Goal: Information Seeking & Learning: Understand process/instructions

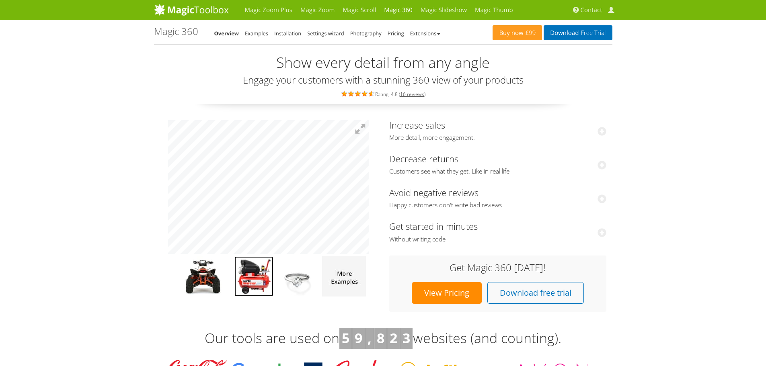
click at [246, 273] on img at bounding box center [253, 276] width 39 height 40
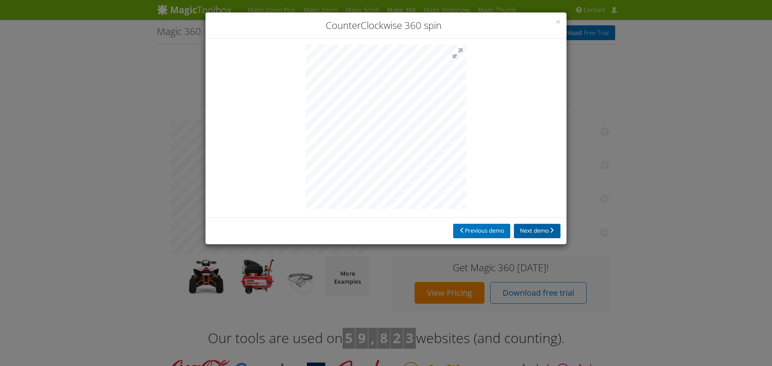
click at [524, 232] on button "Next demo" at bounding box center [537, 231] width 47 height 14
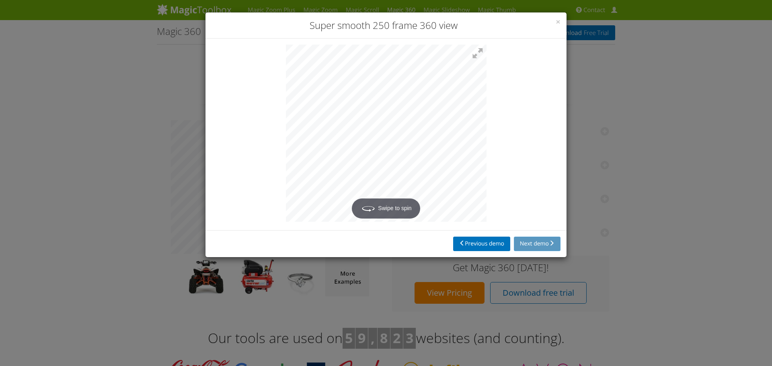
click at [547, 242] on div "Previous demo Next demo" at bounding box center [385, 243] width 361 height 27
click at [530, 244] on div "Previous demo Next demo" at bounding box center [385, 243] width 361 height 27
click at [481, 245] on button "Previous demo" at bounding box center [481, 244] width 57 height 14
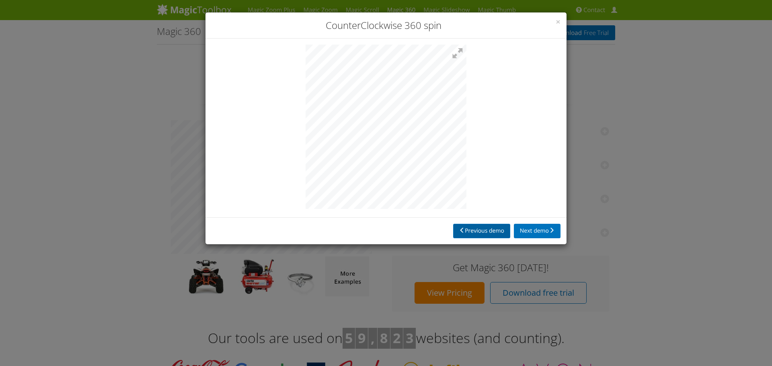
click at [478, 236] on button "Previous demo" at bounding box center [481, 231] width 57 height 14
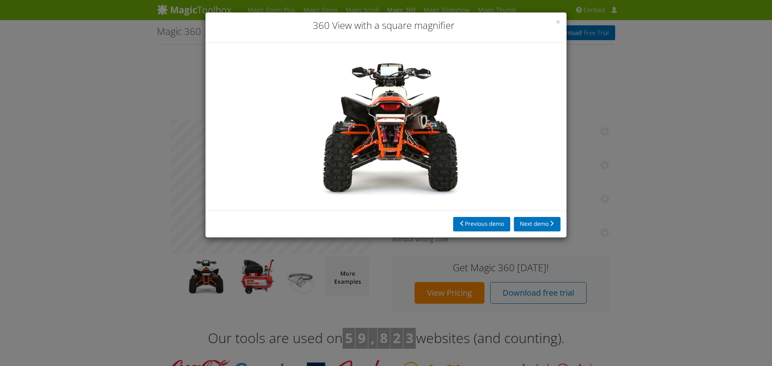
click at [554, 22] on h3 "360 View with a square magnifier" at bounding box center [385, 25] width 349 height 14
click at [556, 23] on span "×" at bounding box center [558, 21] width 5 height 11
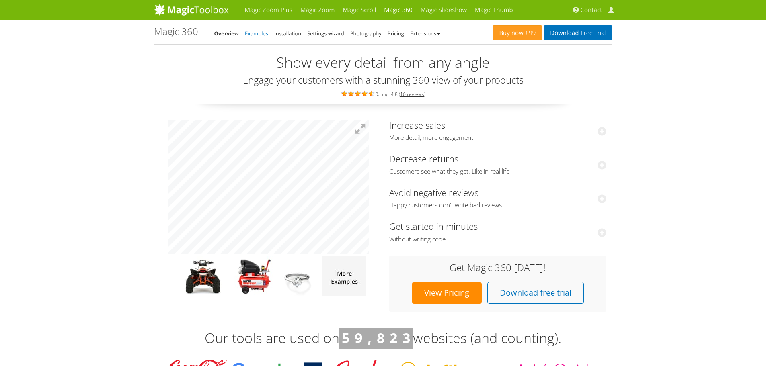
click at [255, 35] on link "Examples" at bounding box center [256, 33] width 23 height 7
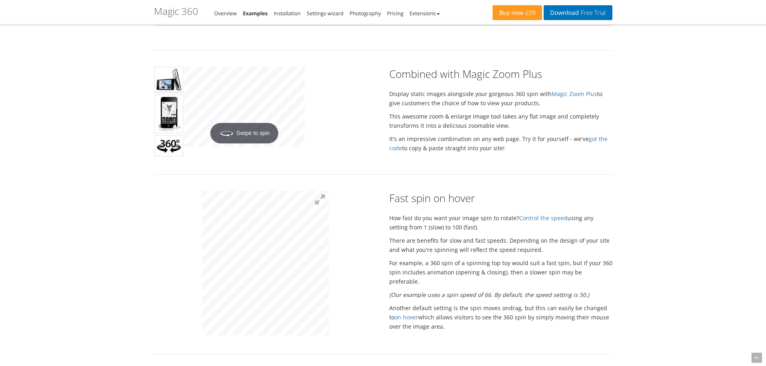
scroll to position [362, 0]
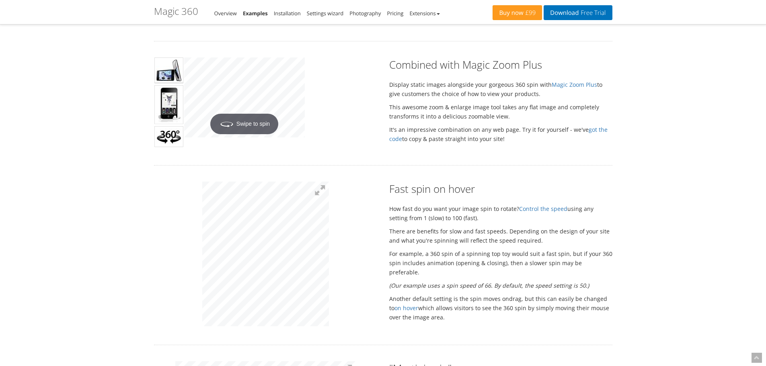
click at [166, 92] on img at bounding box center [168, 104] width 29 height 39
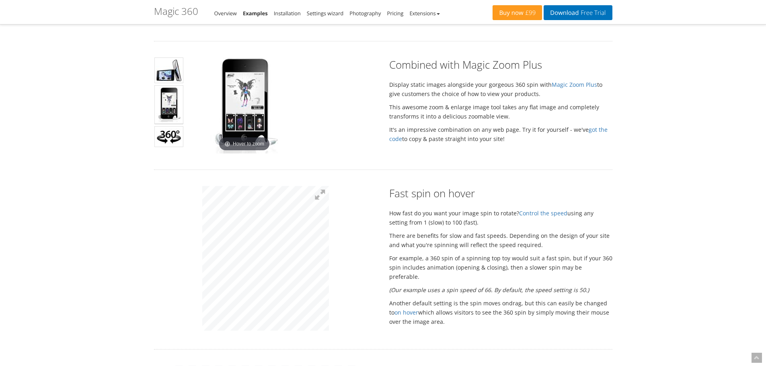
click at [170, 139] on img at bounding box center [168, 136] width 29 height 21
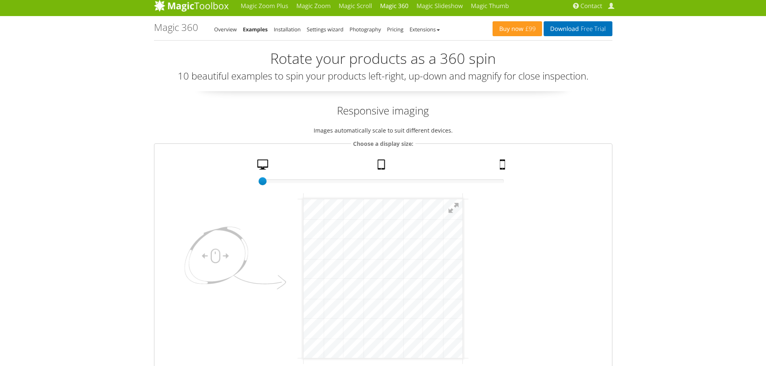
scroll to position [0, 0]
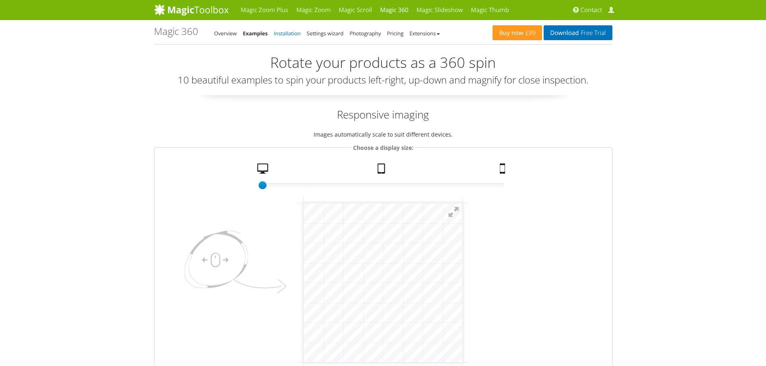
click at [282, 37] on link "Installation" at bounding box center [287, 33] width 27 height 7
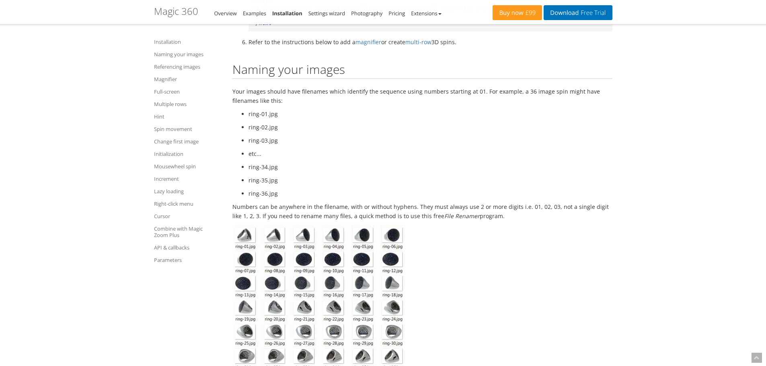
scroll to position [724, 0]
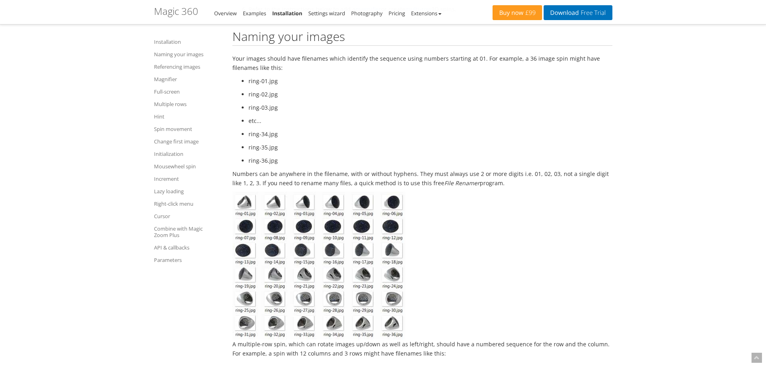
click at [245, 204] on img at bounding box center [318, 266] width 173 height 148
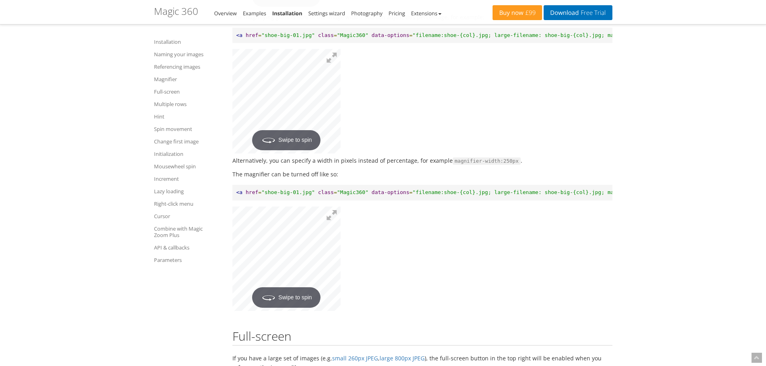
scroll to position [1608, 0]
